Goal: Find specific page/section

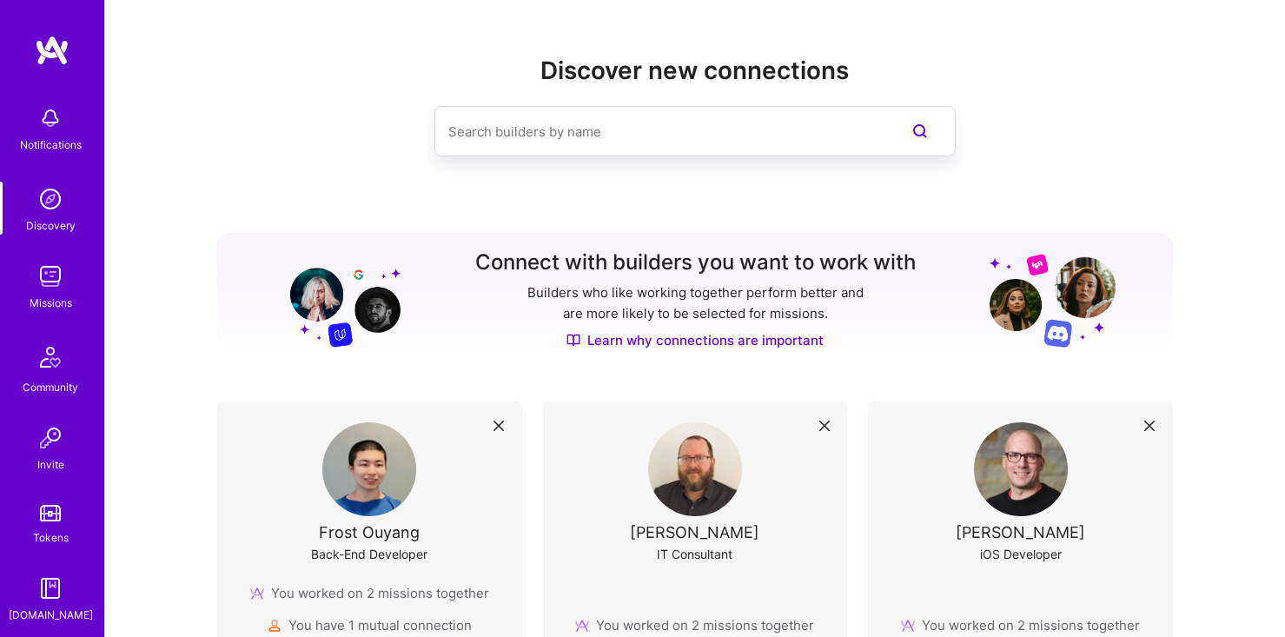
scroll to position [152, 0]
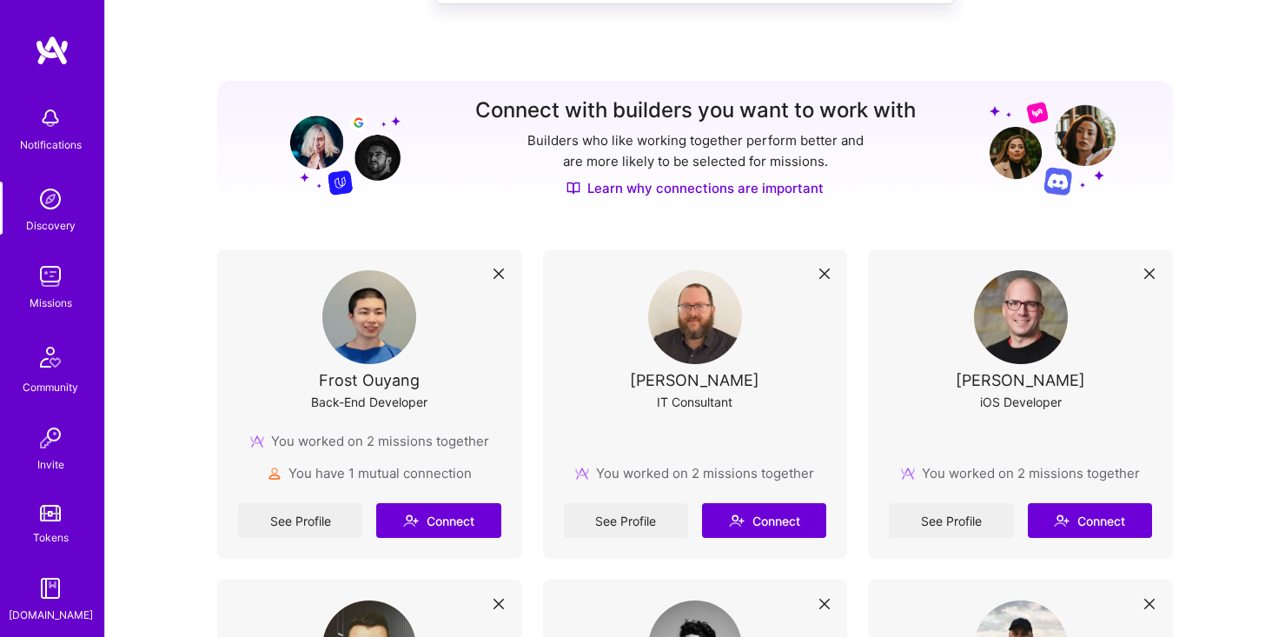
click at [56, 284] on img at bounding box center [50, 276] width 35 height 35
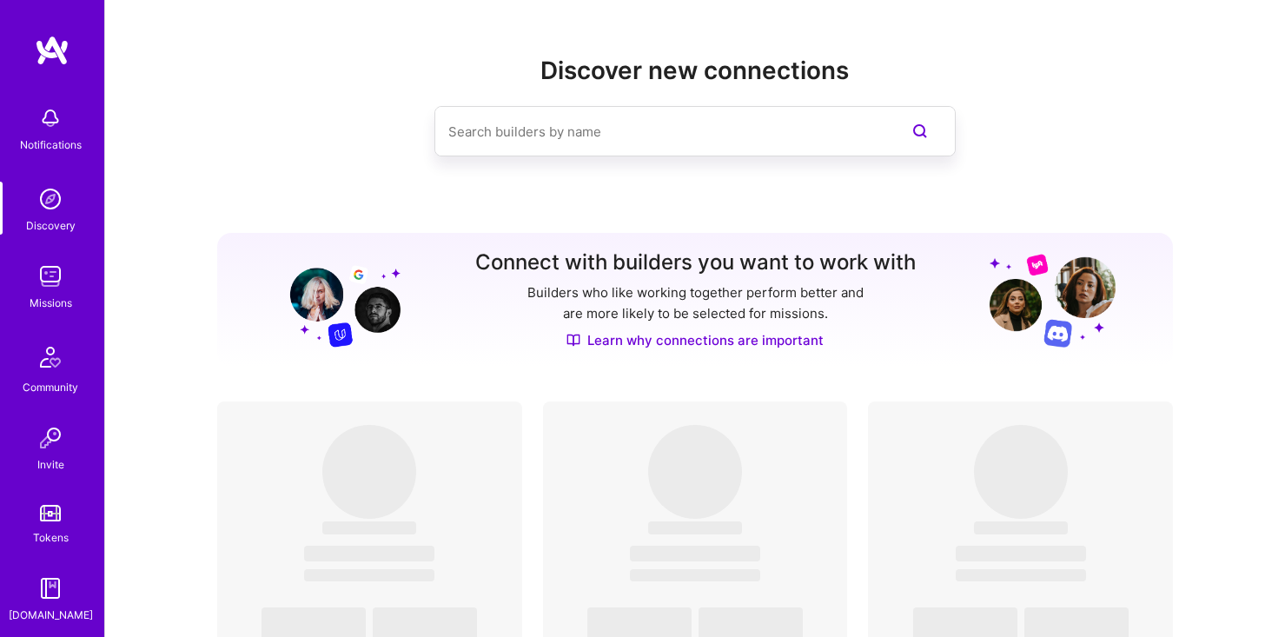
click at [43, 583] on img at bounding box center [50, 588] width 35 height 35
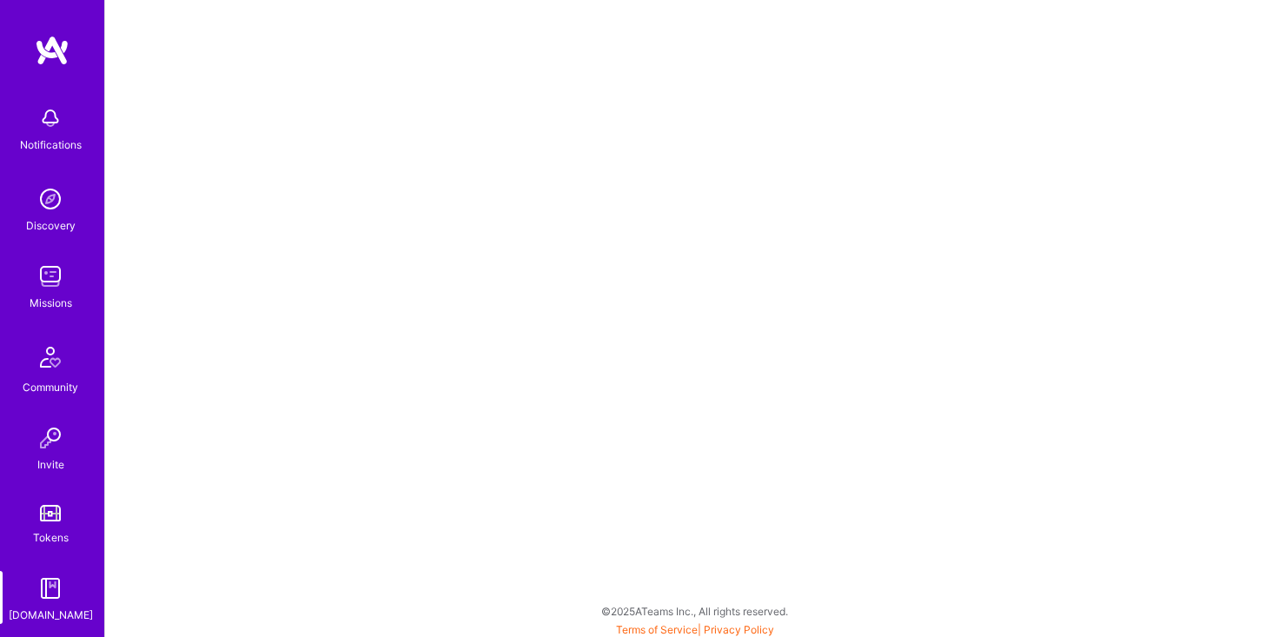
click at [45, 274] on img at bounding box center [50, 276] width 35 height 35
